Goal: Transaction & Acquisition: Purchase product/service

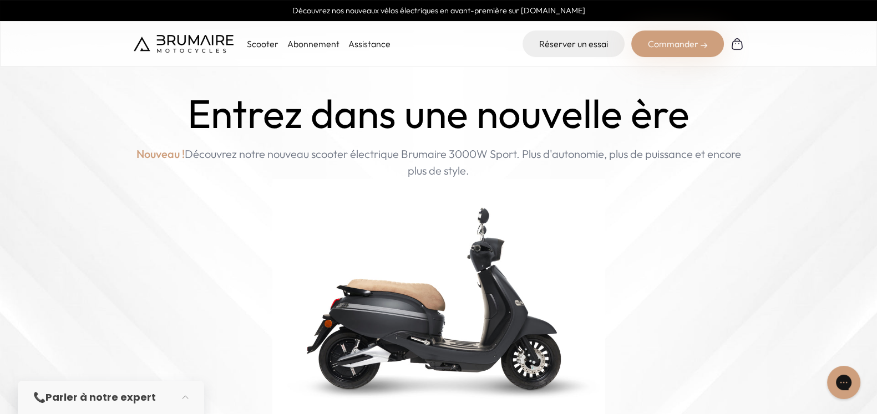
click at [197, 35] on img at bounding box center [184, 44] width 100 height 18
click at [735, 48] on img at bounding box center [736, 43] width 13 height 13
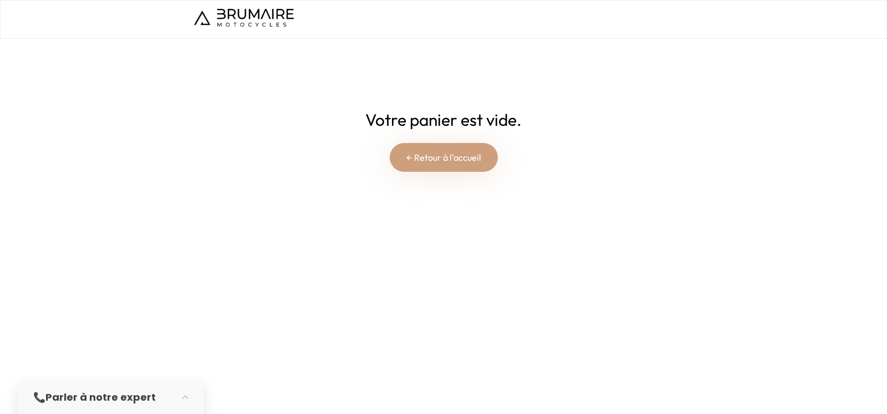
click at [454, 169] on link "← Retour à l'accueil" at bounding box center [444, 157] width 108 height 29
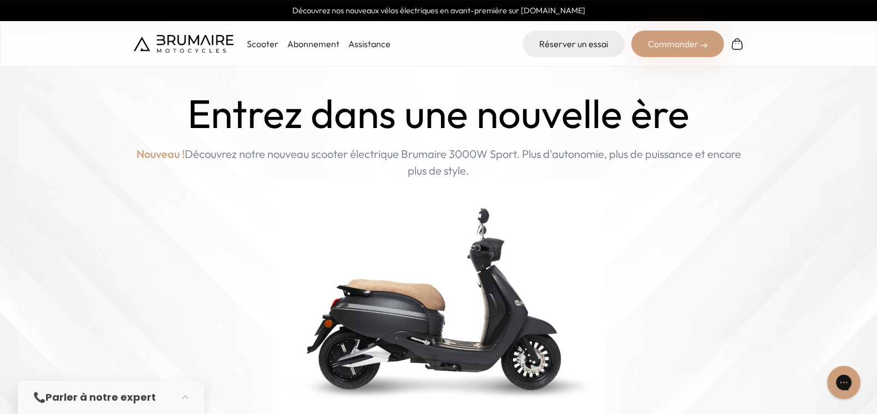
click at [673, 47] on div "Commander" at bounding box center [677, 44] width 93 height 27
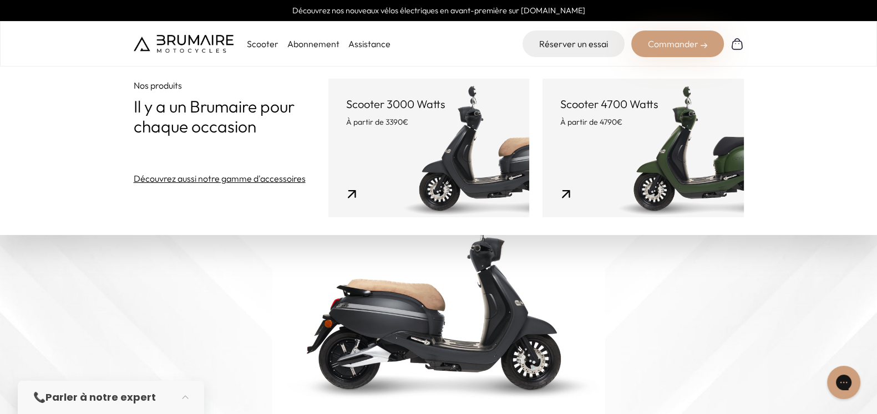
click at [183, 44] on img at bounding box center [184, 44] width 100 height 18
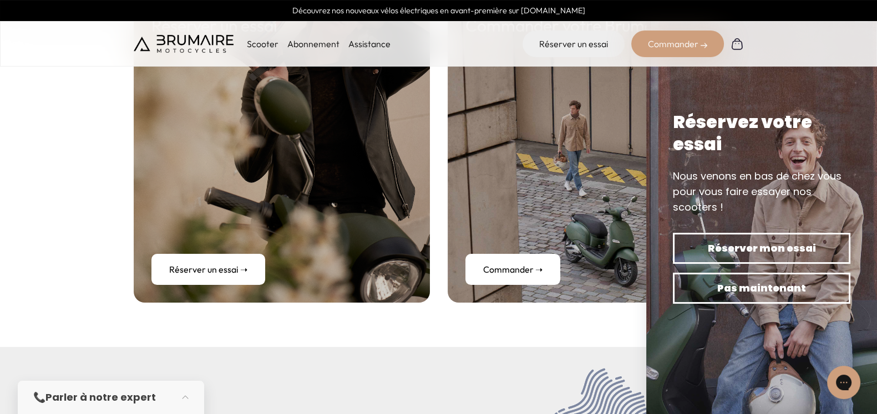
scroll to position [4562, 0]
